Goal: Task Accomplishment & Management: Use online tool/utility

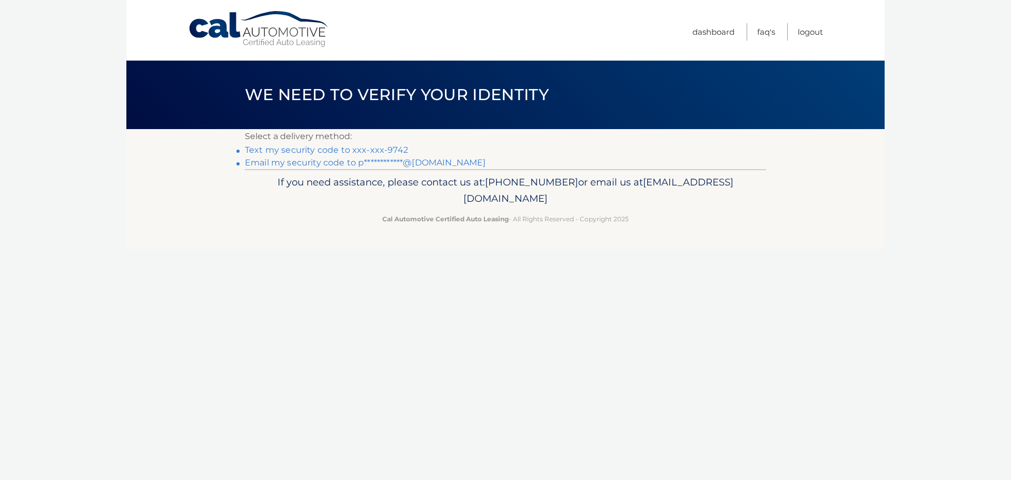
click at [387, 149] on link "Text my security code to xxx-xxx-9742" at bounding box center [326, 150] width 163 height 10
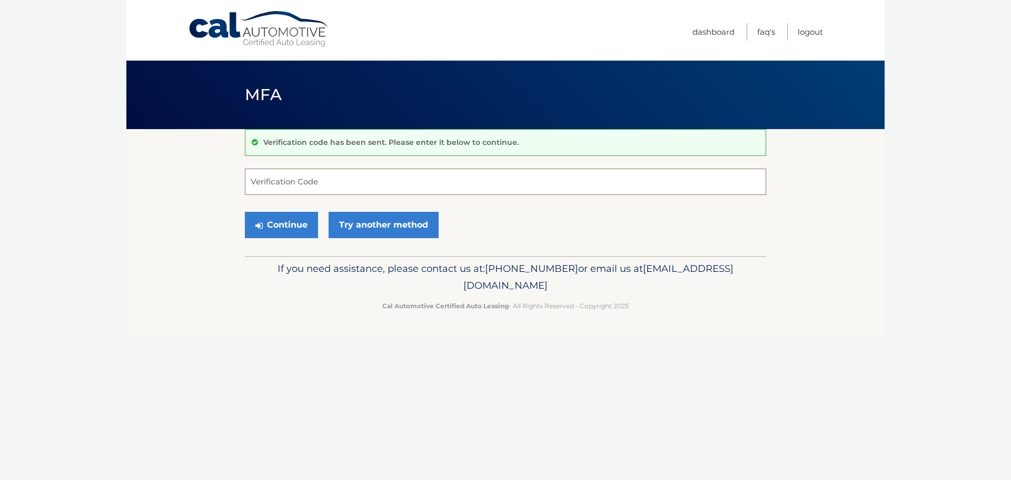
click at [363, 182] on input "Verification Code" at bounding box center [505, 182] width 521 height 26
type input "922282"
click at [286, 232] on button "Continue" at bounding box center [281, 225] width 73 height 26
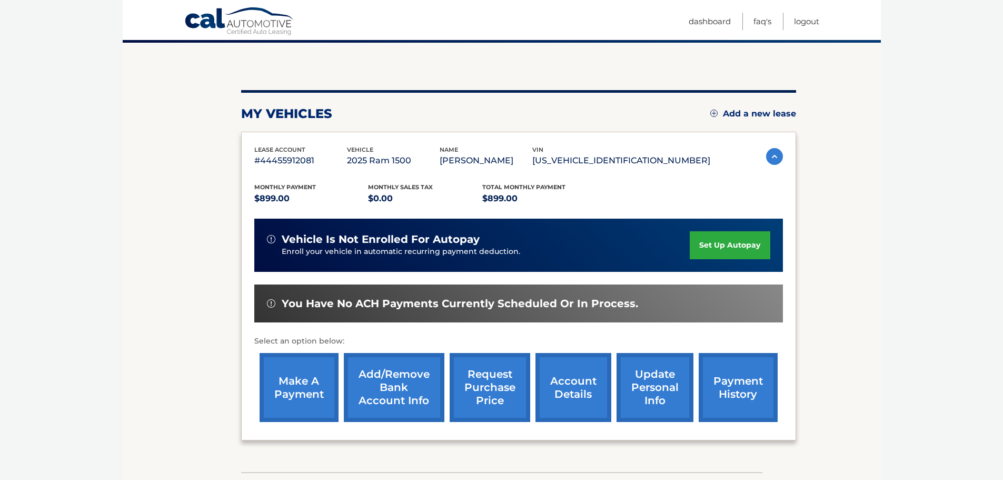
scroll to position [105, 0]
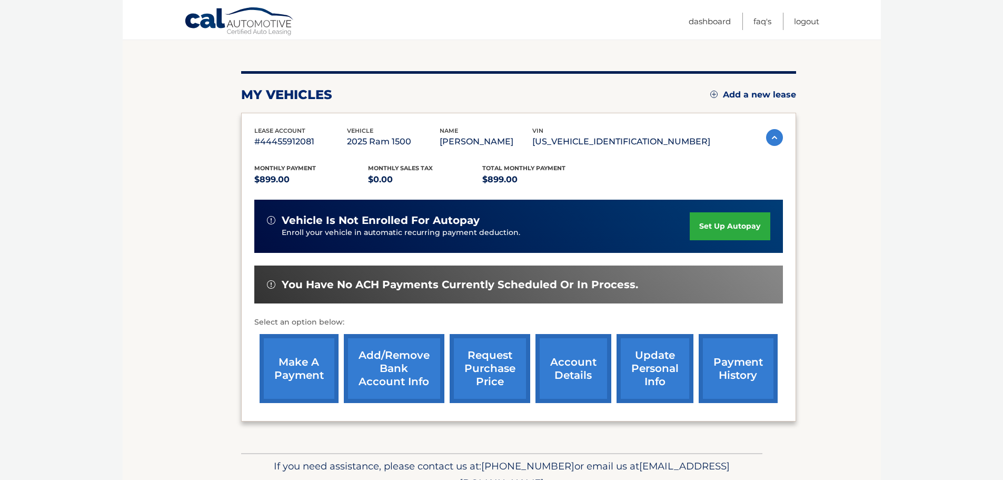
click at [479, 373] on link "request purchase price" at bounding box center [490, 368] width 81 height 69
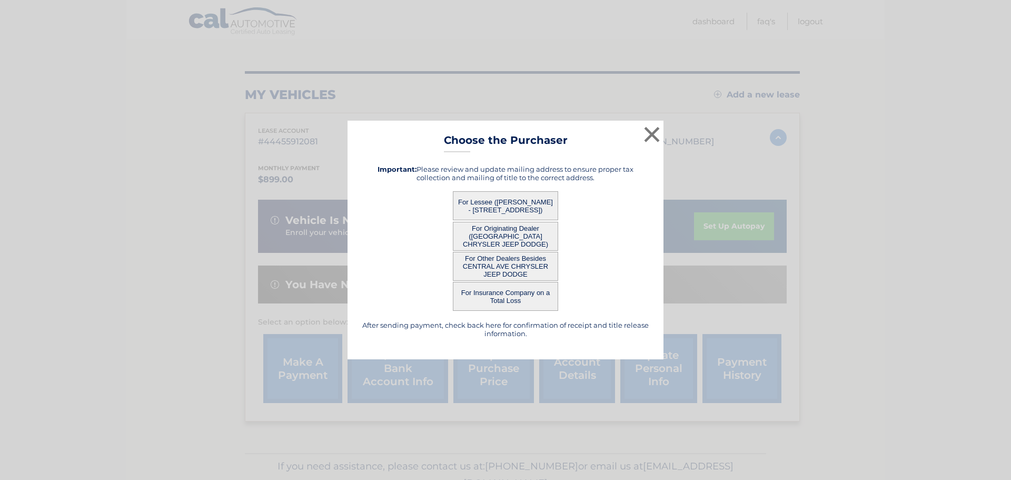
click at [535, 210] on button "For Lessee (POLYKARPOS MOUTAFIS - 3224 32ND ST, , ASTORIA, NY 11106)" at bounding box center [505, 205] width 105 height 29
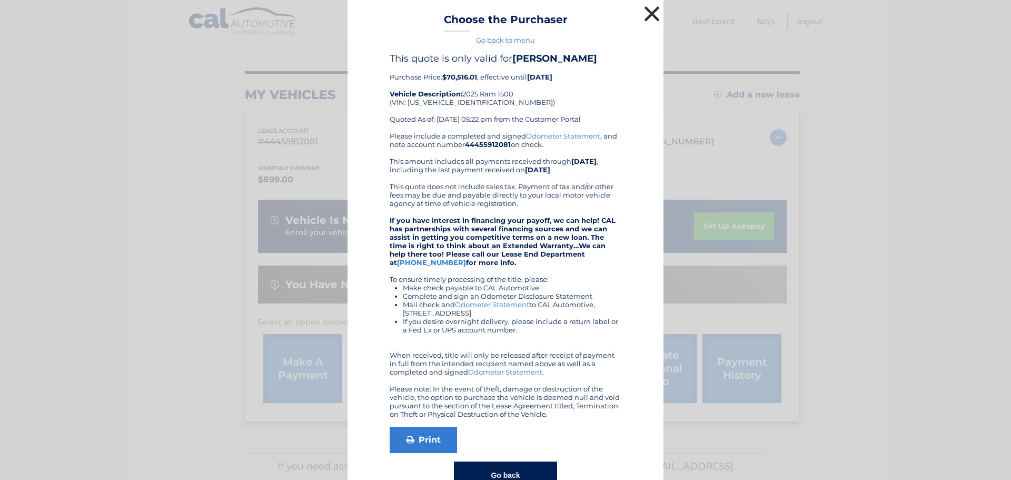
click at [650, 17] on button "×" at bounding box center [651, 13] width 21 height 21
